Goal: Transaction & Acquisition: Purchase product/service

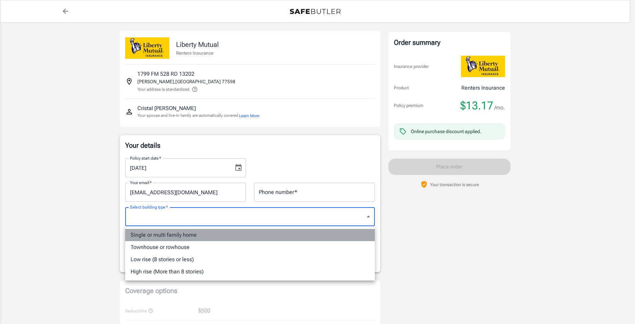
click at [183, 237] on li "Single or multi family home" at bounding box center [250, 235] width 250 height 12
type input "singlefamily"
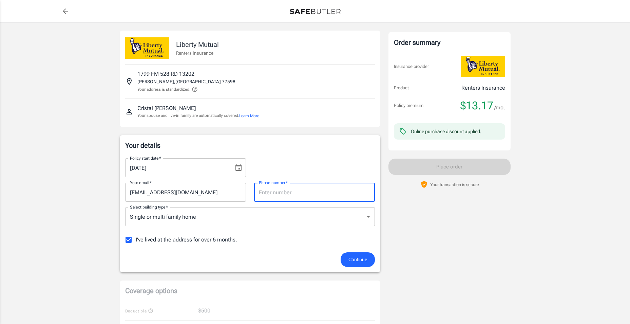
click at [294, 190] on input "Phone number   *" at bounding box center [314, 192] width 121 height 19
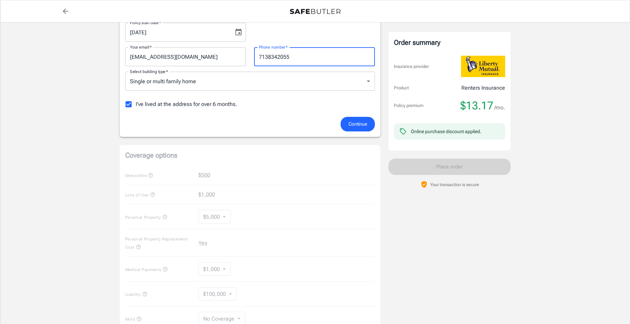
scroll to position [204, 0]
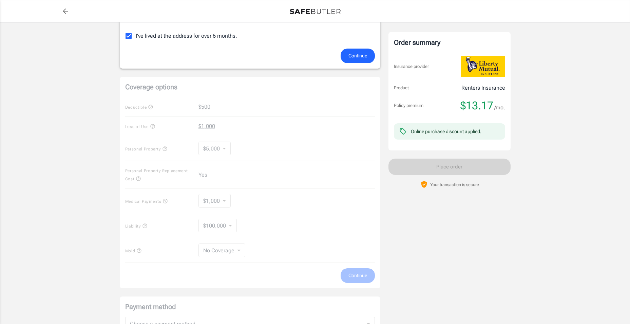
type input "7138342055"
click at [214, 144] on div "Coverage options Deductible $500 Loss of Use $1,000 Personal Property $5,000 50…" at bounding box center [250, 182] width 261 height 211
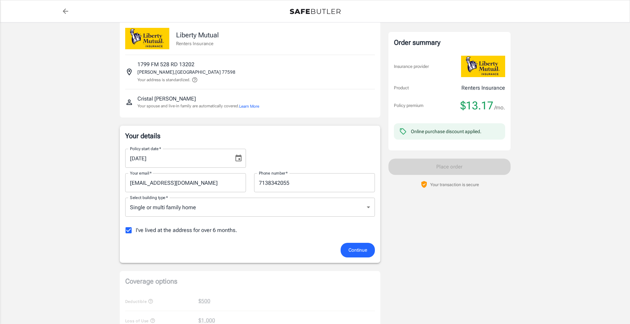
scroll to position [0, 0]
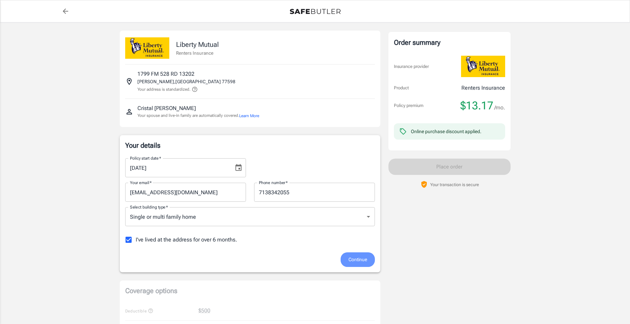
drag, startPoint x: 358, startPoint y: 256, endPoint x: 357, endPoint y: 245, distance: 10.5
click at [357, 256] on span "Continue" at bounding box center [357, 259] width 19 height 8
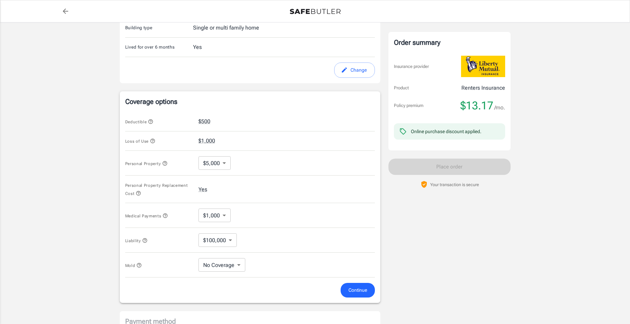
scroll to position [230, 0]
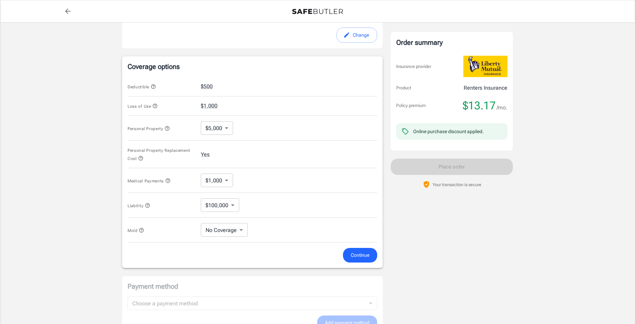
click at [221, 127] on body "Policy premium $ 13.17 /mo Liberty Mutual Renters Insurance [STREET_ADDRESS][PE…" at bounding box center [317, 106] width 635 height 673
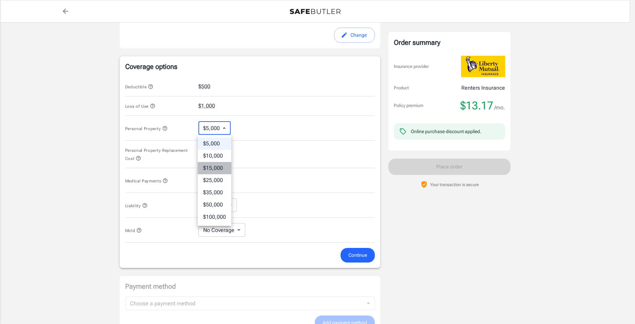
click at [219, 164] on li "$15,000" at bounding box center [215, 168] width 34 height 12
type input "15000"
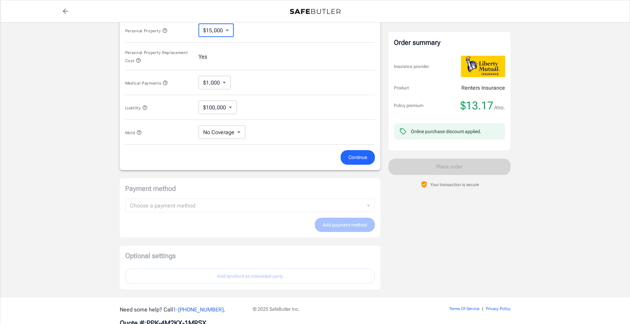
scroll to position [349, 0]
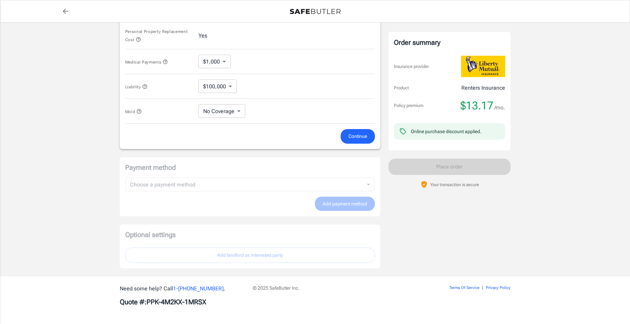
click at [355, 139] on span "Continue" at bounding box center [357, 136] width 19 height 8
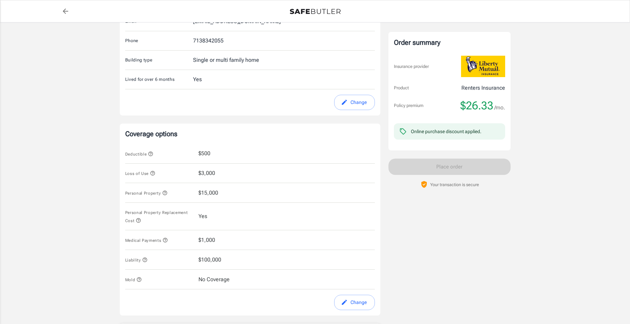
scroll to position [126, 0]
